Goal: Information Seeking & Learning: Learn about a topic

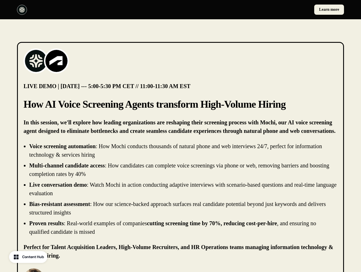
click at [180, 10] on div "Learn more" at bounding box center [180, 9] width 361 height 19
click at [97, 10] on div at bounding box center [97, 10] width 161 height 10
click at [263, 10] on div "Learn more" at bounding box center [263, 10] width 161 height 10
click at [36, 61] on img at bounding box center [36, 61] width 23 height 23
click at [56, 61] on img at bounding box center [56, 61] width 23 height 23
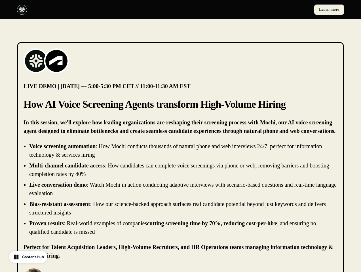
click at [180, 189] on li "Live conversation demo : Watch Mochi in action conducting adaptive interviews w…" at bounding box center [183, 188] width 308 height 17
